Goal: Information Seeking & Learning: Learn about a topic

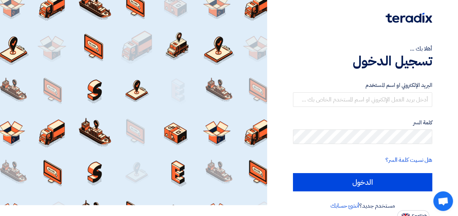
scroll to position [17, 0]
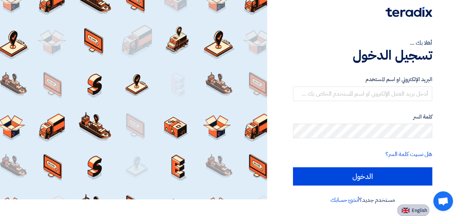
click at [412, 208] on span "English" at bounding box center [419, 210] width 15 height 5
type input "Sign in"
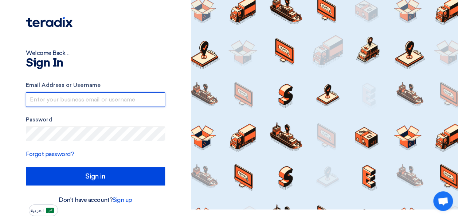
click at [50, 102] on input "text" at bounding box center [95, 100] width 139 height 15
type input "[EMAIL_ADDRESS][DOMAIN_NAME]"
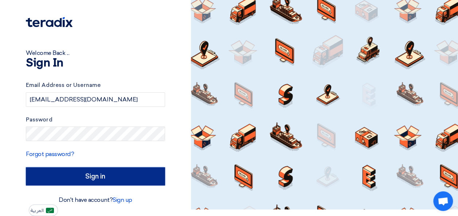
click at [137, 173] on input "Sign in" at bounding box center [95, 177] width 139 height 18
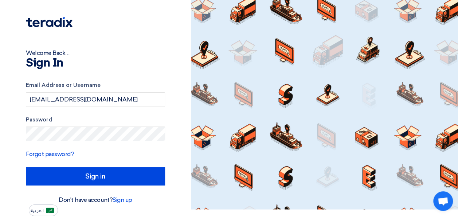
scroll to position [0, 0]
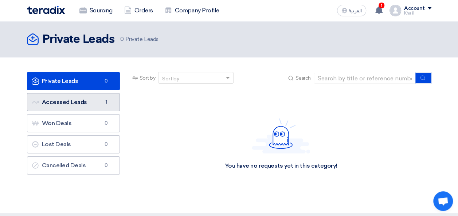
click at [86, 99] on link "Accessed Leads Accessed Leads 1" at bounding box center [73, 102] width 93 height 18
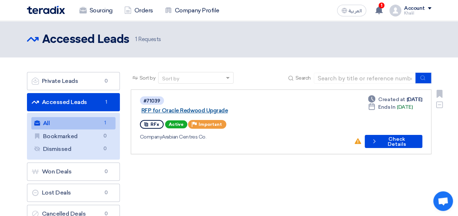
click at [225, 108] on link "RFP for Oracle Redwood Upgrade" at bounding box center [232, 111] width 182 height 7
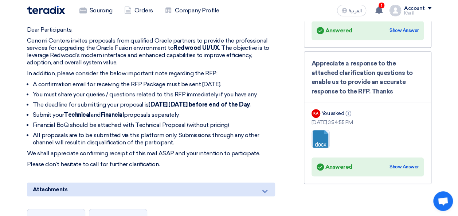
scroll to position [182, 0]
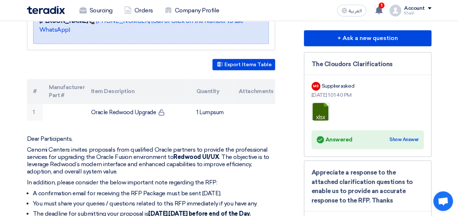
click at [401, 135] on div "Answered Answered Show Answer" at bounding box center [368, 140] width 102 height 10
click at [401, 138] on div "Show Answer" at bounding box center [404, 139] width 29 height 7
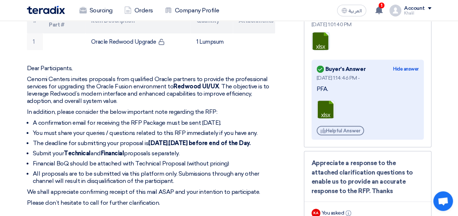
scroll to position [255, 0]
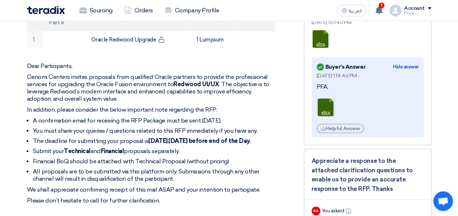
click at [328, 109] on link at bounding box center [346, 121] width 58 height 44
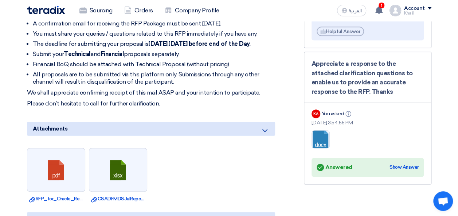
scroll to position [364, 0]
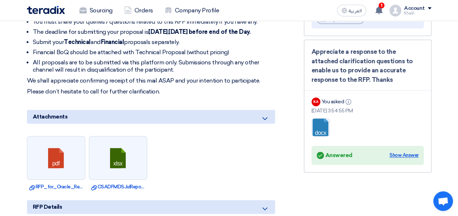
click at [407, 155] on div "Show Answer" at bounding box center [404, 155] width 29 height 7
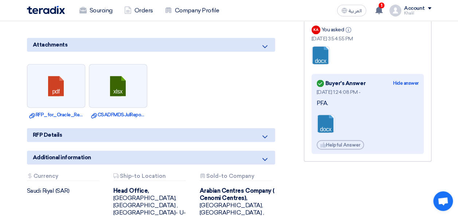
scroll to position [437, 0]
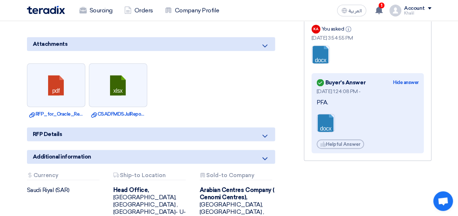
click at [327, 121] on link at bounding box center [346, 136] width 58 height 44
